Goal: Task Accomplishment & Management: Manage account settings

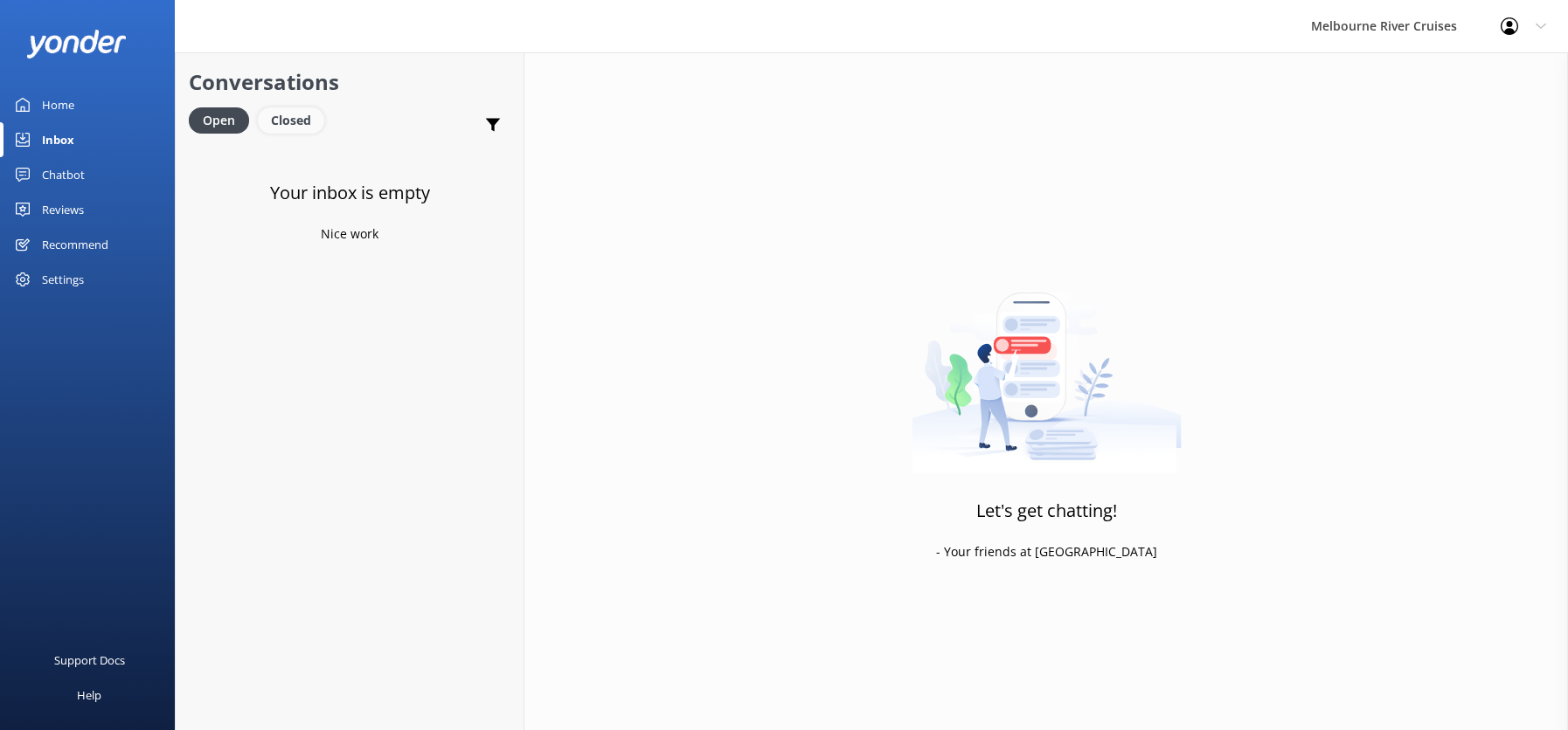
click at [289, 111] on div "Closed" at bounding box center [291, 120] width 67 height 26
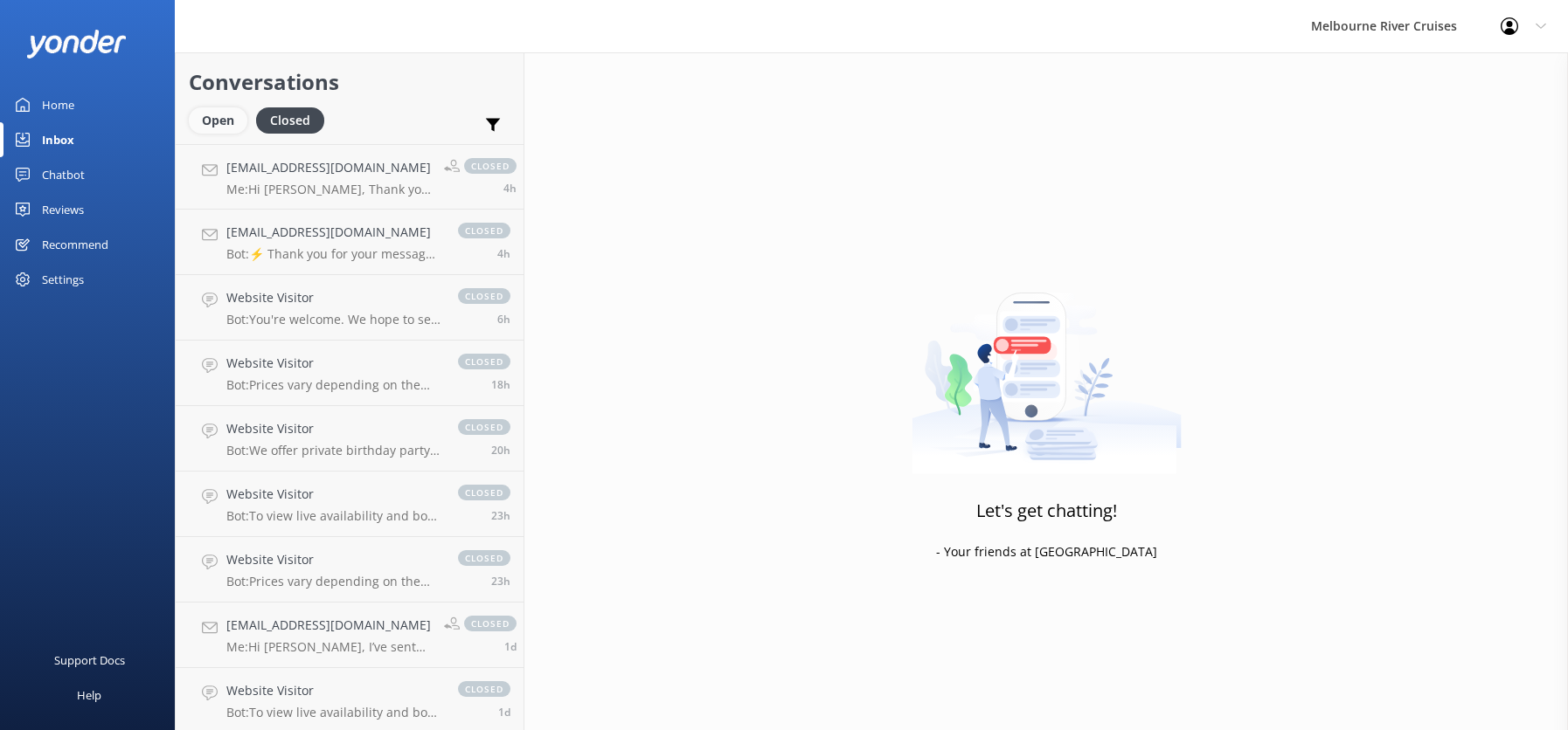
click at [216, 121] on div "Open" at bounding box center [218, 120] width 59 height 26
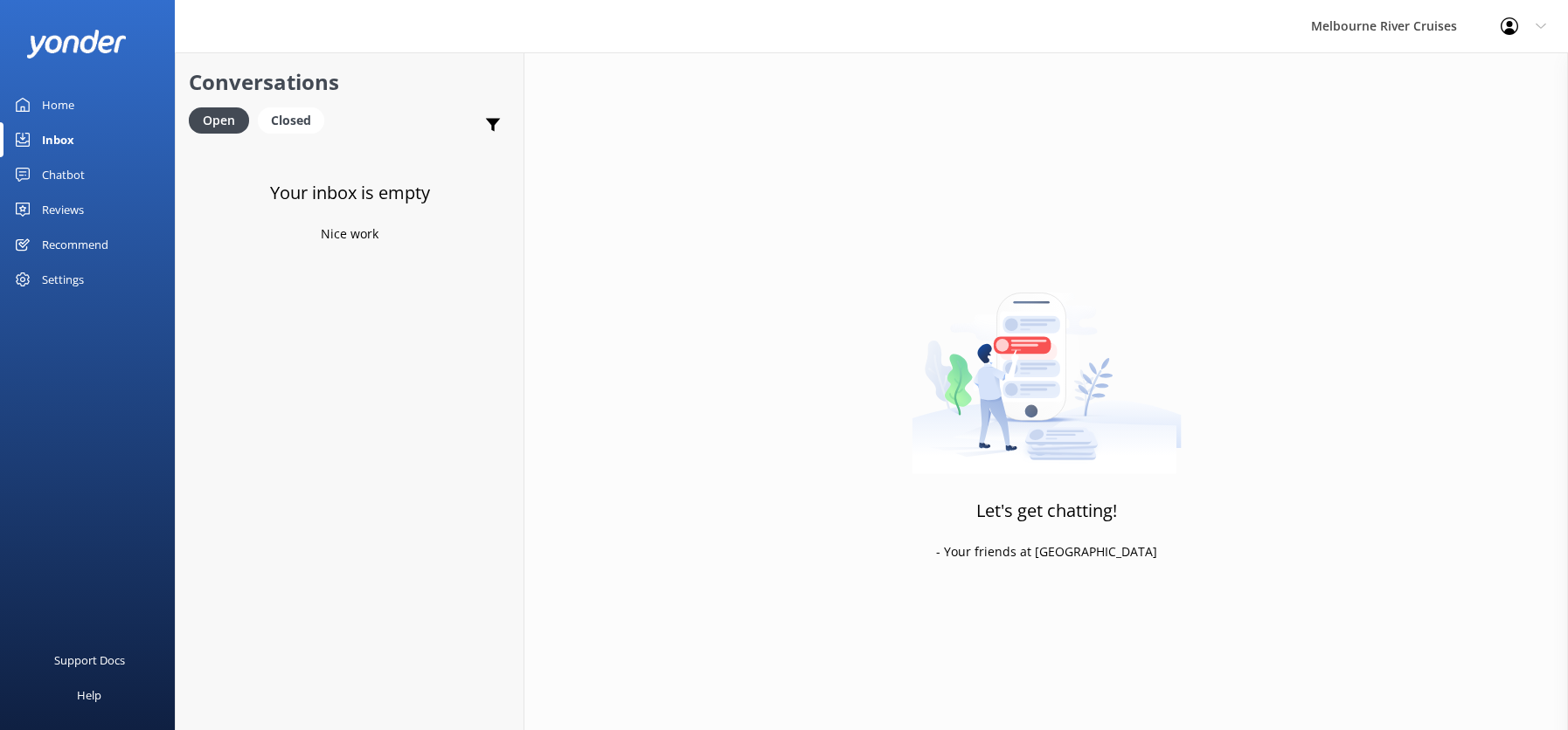
click at [47, 140] on div "Inbox" at bounding box center [58, 140] width 33 height 35
click at [288, 119] on div "Closed" at bounding box center [291, 120] width 67 height 26
click at [203, 117] on div "Open" at bounding box center [218, 120] width 59 height 26
